Goal: Navigation & Orientation: Find specific page/section

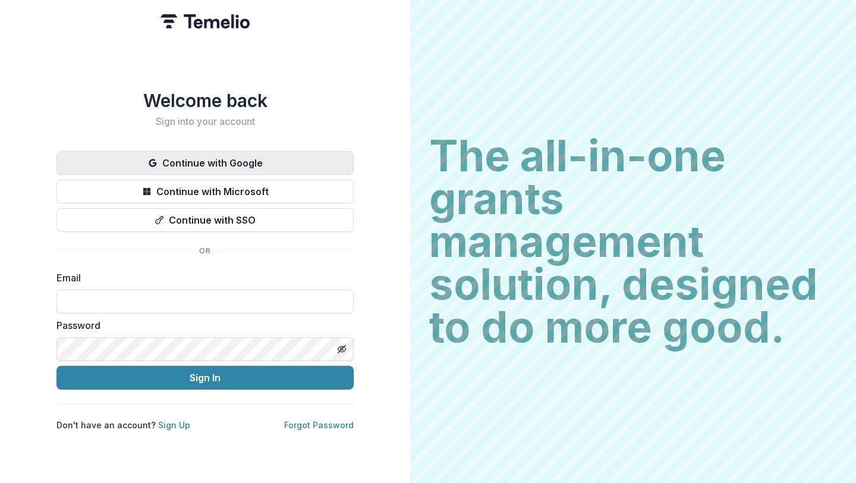
click at [257, 162] on button "Continue with Google" at bounding box center [204, 163] width 297 height 24
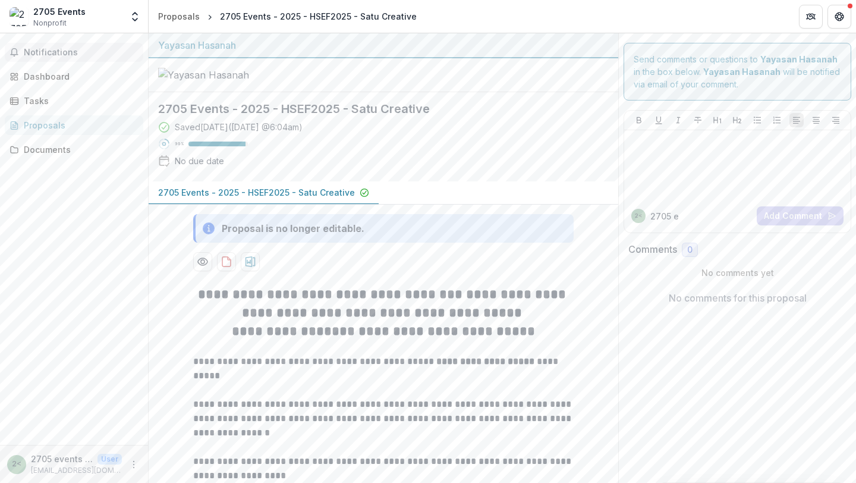
click at [55, 52] on span "Notifications" at bounding box center [81, 53] width 115 height 10
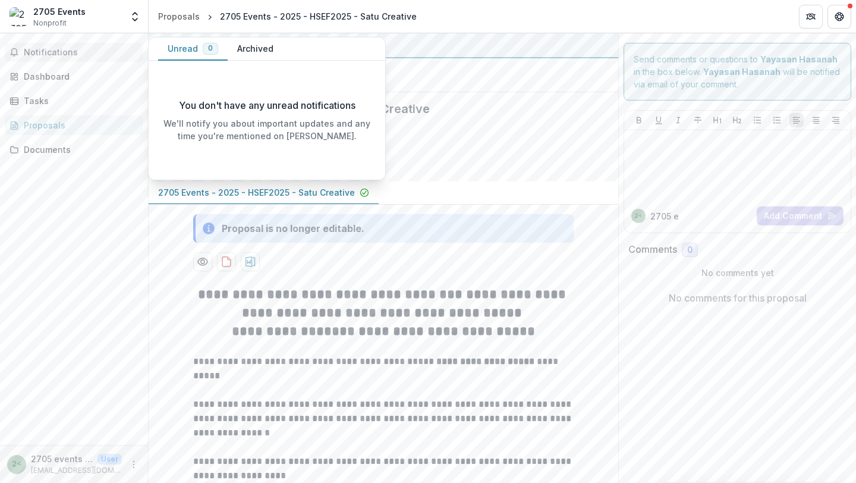
click at [240, 51] on button "Archived" at bounding box center [255, 48] width 55 height 23
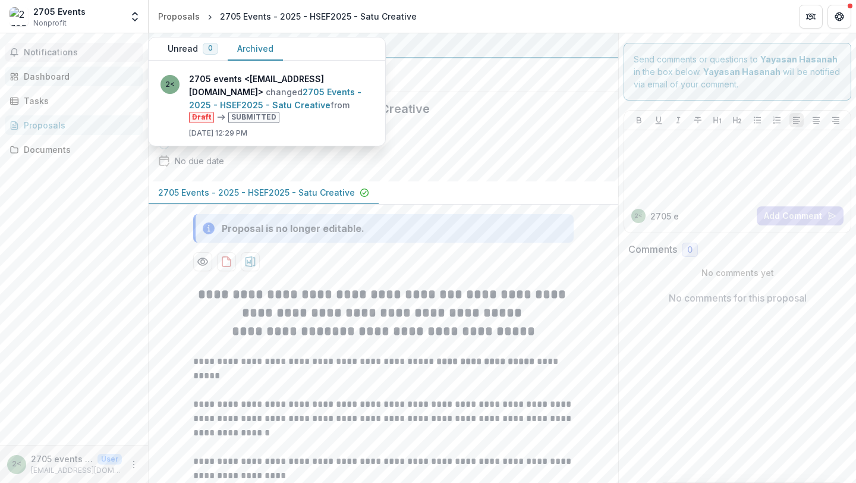
click at [52, 75] on div "Dashboard" at bounding box center [79, 76] width 110 height 12
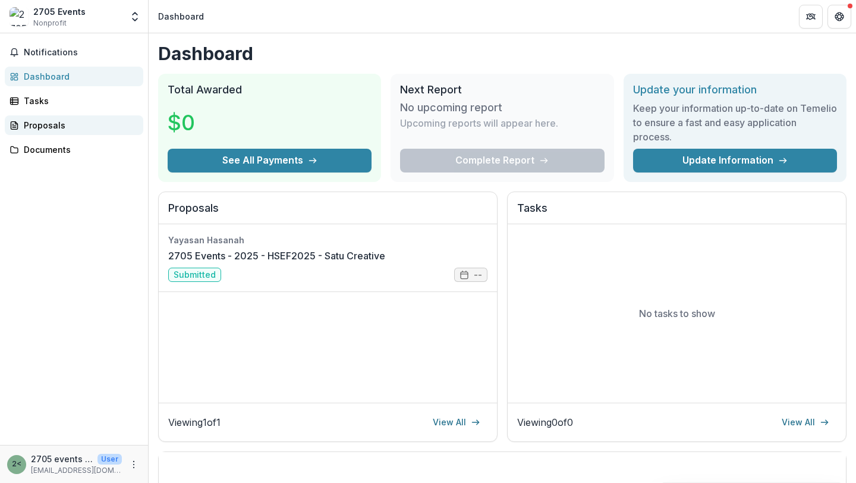
click at [57, 125] on div "Proposals" at bounding box center [79, 125] width 110 height 12
